Goal: Task Accomplishment & Management: Manage account settings

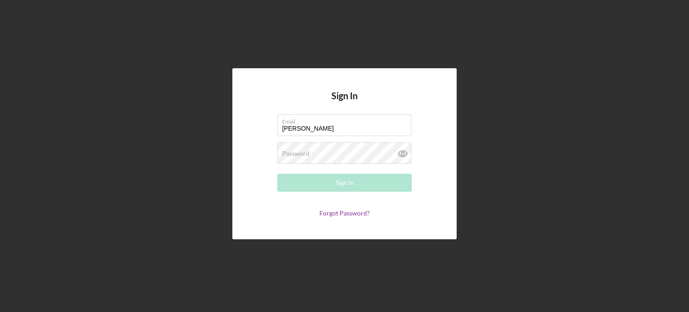
type input "[PERSON_NAME][EMAIL_ADDRESS][DOMAIN_NAME]"
click at [294, 150] on label "Password" at bounding box center [295, 153] width 27 height 7
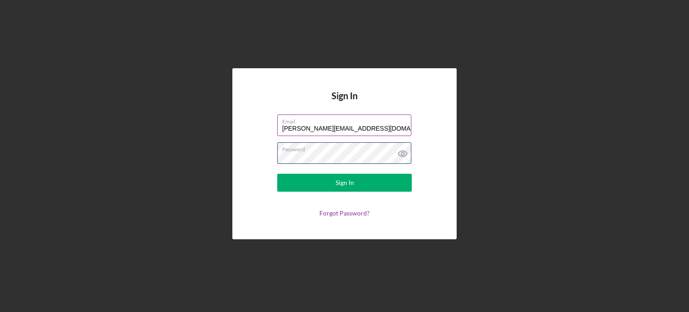
click at [277, 173] on button "Sign In" at bounding box center [344, 182] width 134 height 18
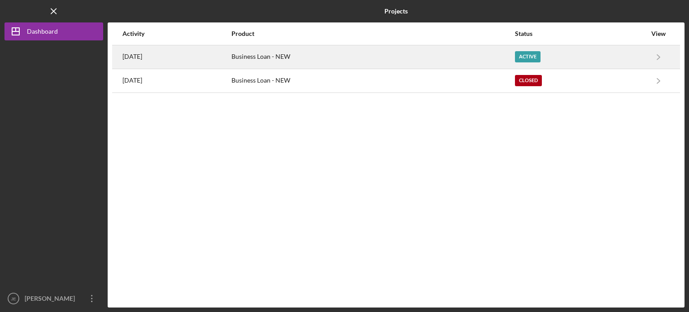
click at [540, 53] on div "Active" at bounding box center [528, 56] width 26 height 11
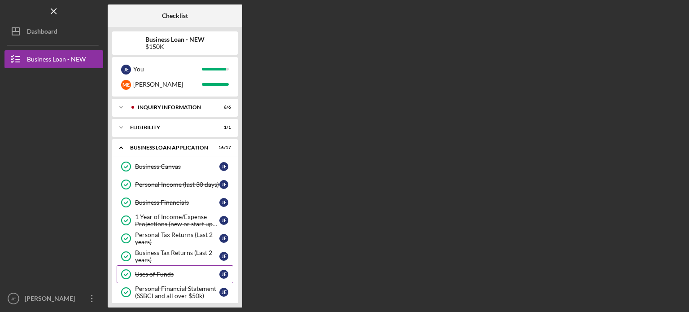
click at [185, 269] on link "Uses of Funds Uses of Funds [PERSON_NAME]" at bounding box center [175, 274] width 117 height 18
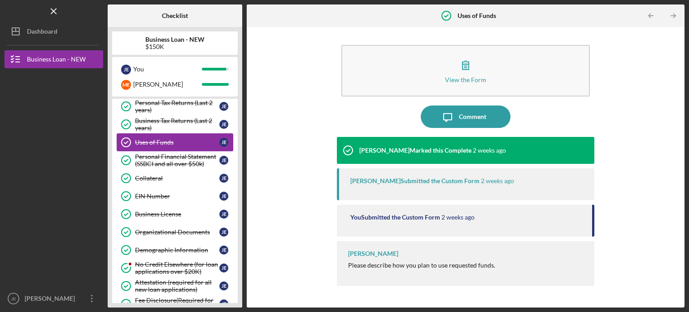
scroll to position [226, 0]
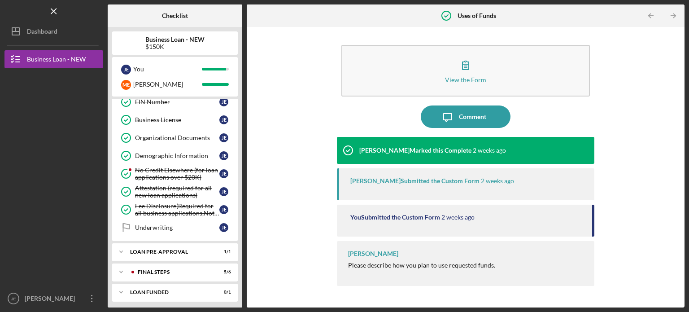
click at [185, 269] on div "FINAL STEPS" at bounding box center [173, 271] width 71 height 5
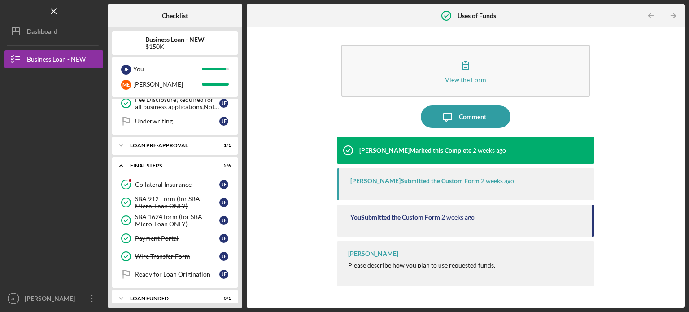
scroll to position [337, 0]
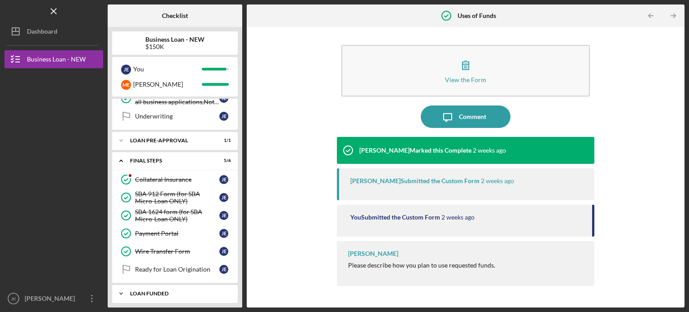
click at [181, 290] on div "LOAN FUNDED" at bounding box center [178, 292] width 96 height 5
click at [173, 265] on div "Ready for Loan Origination" at bounding box center [177, 268] width 84 height 7
